Goal: Transaction & Acquisition: Purchase product/service

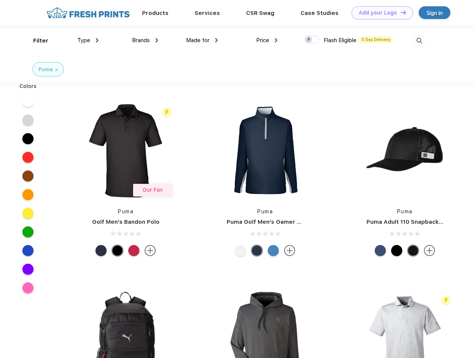
scroll to position [0, 0]
click at [380, 13] on link "Add your Logo Design Tool" at bounding box center [383, 12] width 62 height 13
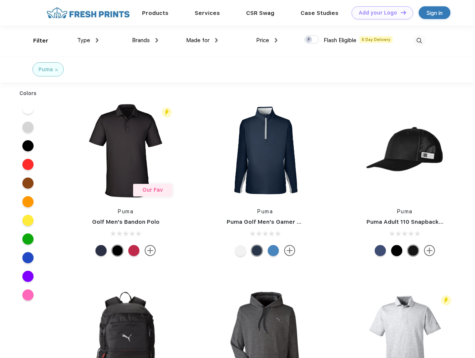
click at [0, 0] on div "Design Tool" at bounding box center [0, 0] width 0 height 0
click at [400, 12] on link "Add your Logo Design Tool" at bounding box center [383, 12] width 62 height 13
click at [36, 41] on div "Filter" at bounding box center [40, 41] width 15 height 9
click at [88, 40] on span "Type" at bounding box center [83, 40] width 13 height 7
click at [145, 40] on span "Brands" at bounding box center [141, 40] width 18 height 7
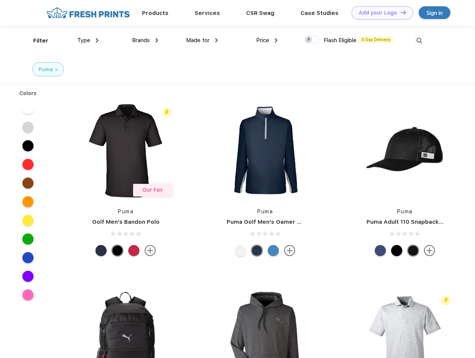
click at [202, 40] on span "Made for" at bounding box center [197, 40] width 23 height 7
click at [267, 40] on span "Price" at bounding box center [262, 40] width 13 height 7
click at [312, 40] on div at bounding box center [311, 39] width 15 height 8
click at [309, 40] on input "checkbox" at bounding box center [306, 37] width 5 height 5
click at [419, 41] on img at bounding box center [419, 41] width 12 height 12
